Goal: Task Accomplishment & Management: Use online tool/utility

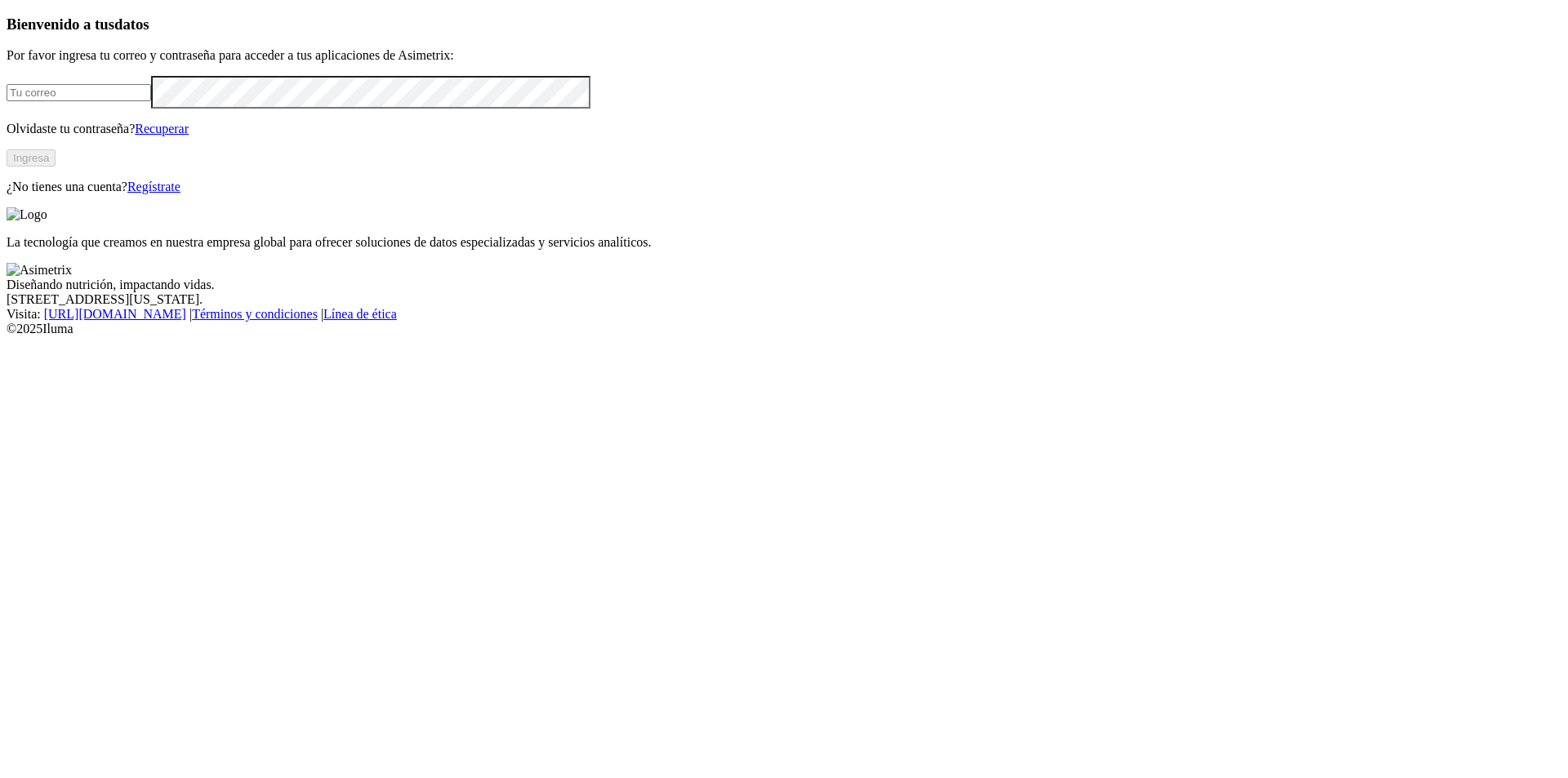
type input "[PERSON_NAME][EMAIL_ADDRESS][PERSON_NAME][DOMAIN_NAME]"
click at [55, 166] on button "Ingresa" at bounding box center [31, 158] width 49 height 17
